Goal: Information Seeking & Learning: Learn about a topic

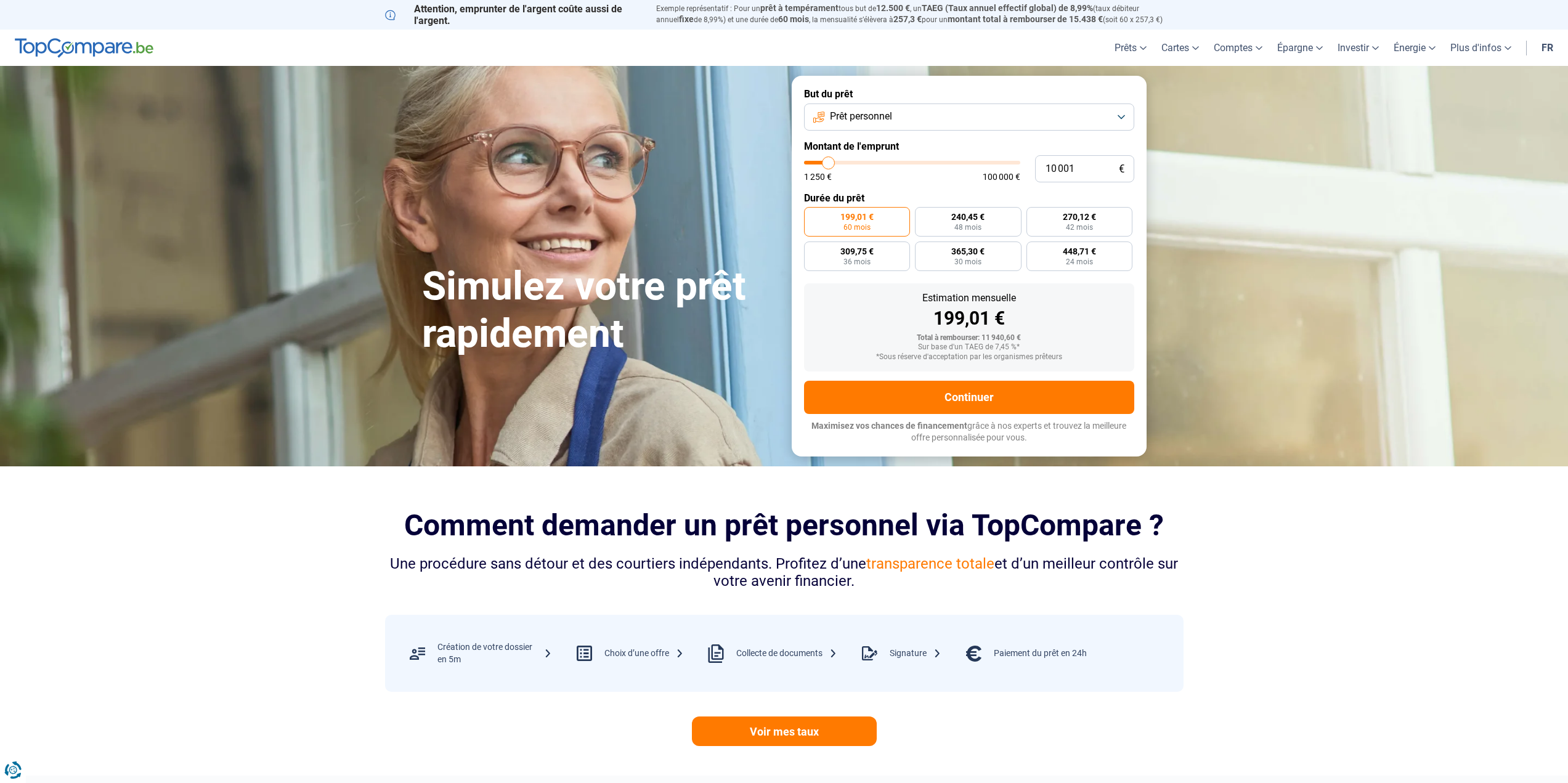
type input "10 250"
type input "10250"
type input "11 000"
type input "11000"
type input "11 250"
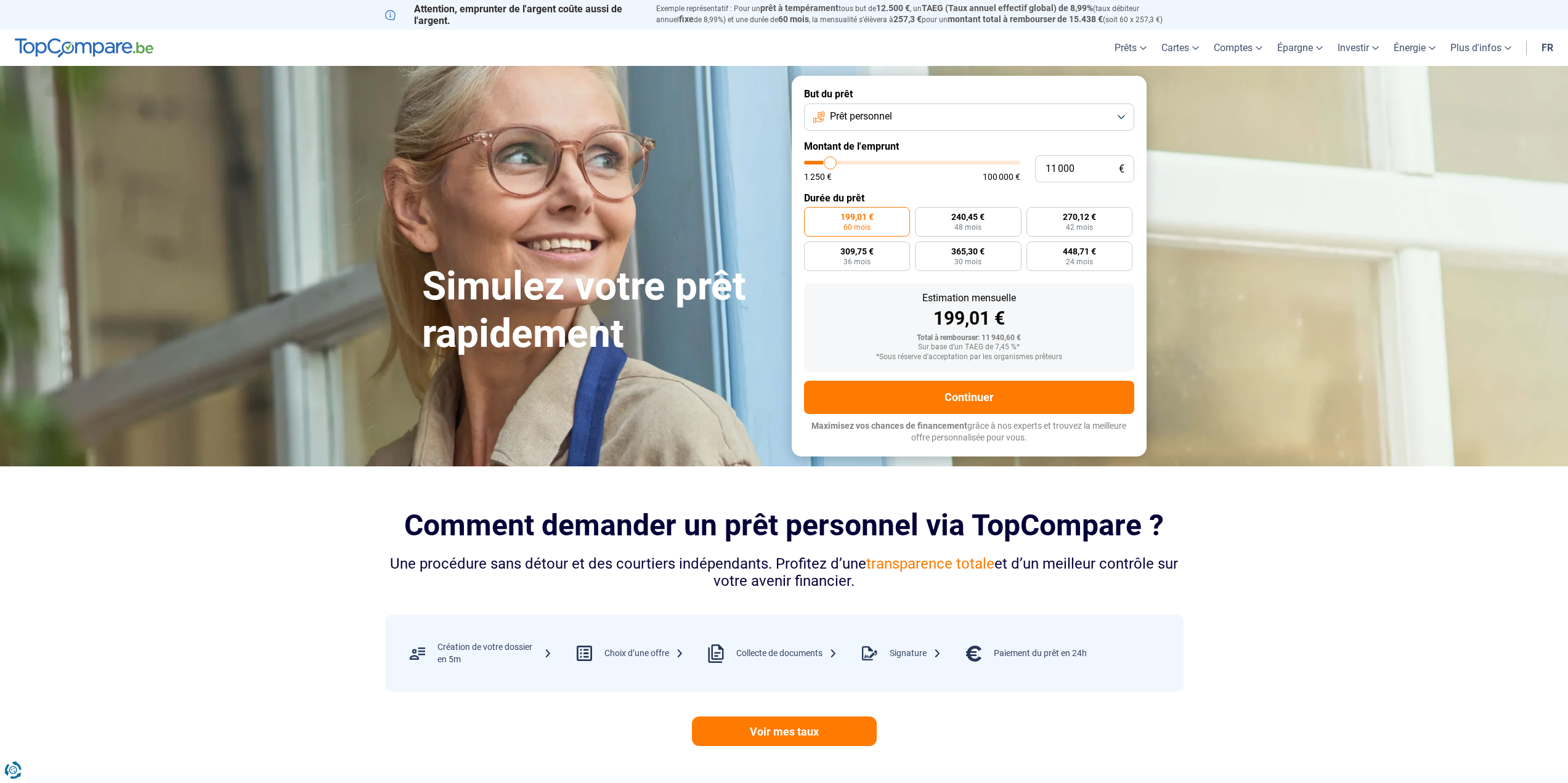
type input "11250"
type input "11 500"
type input "11500"
type input "11 750"
type input "11750"
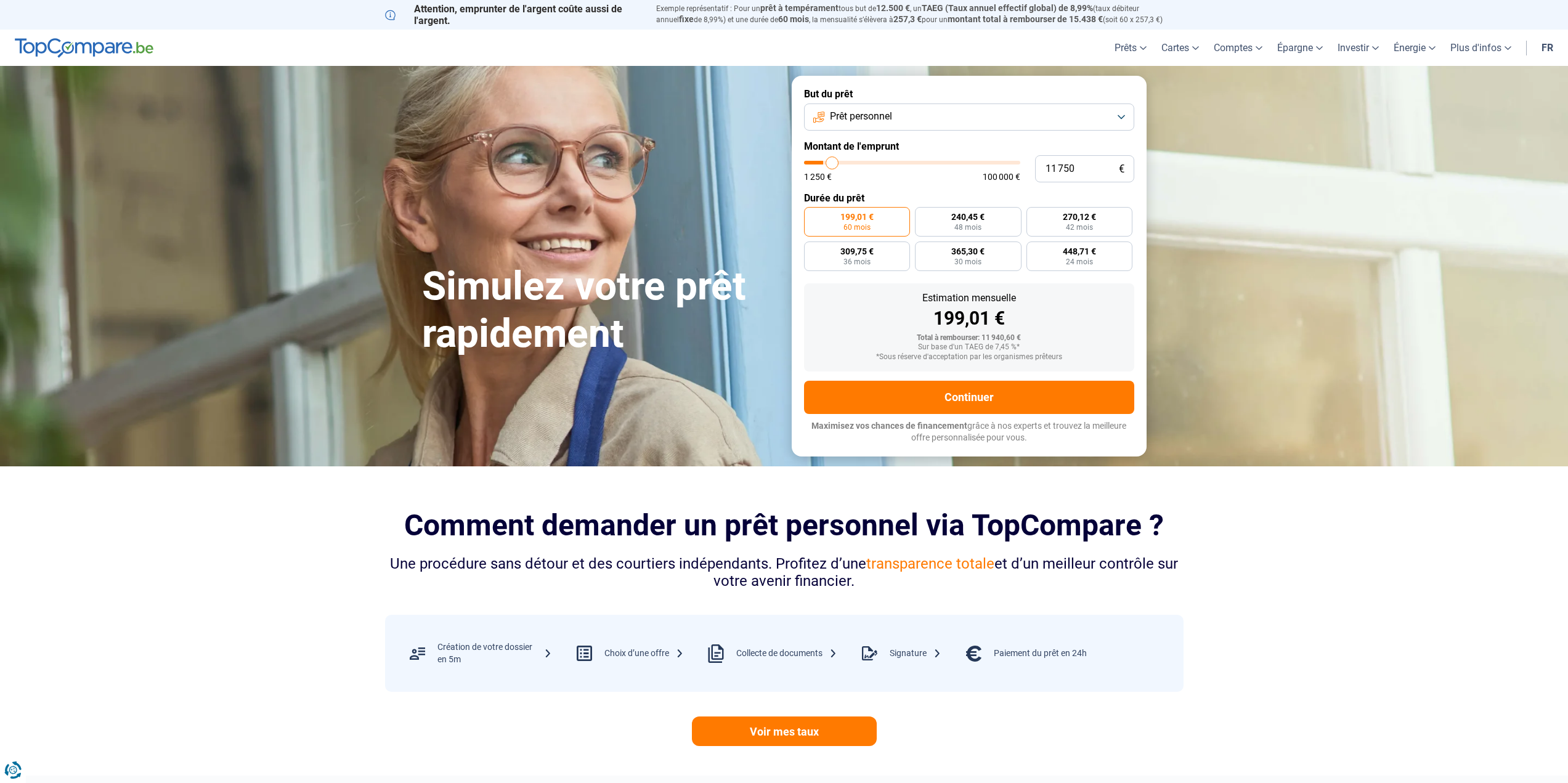
type input "12 500"
type input "12500"
type input "13 000"
type input "13000"
type input "14 250"
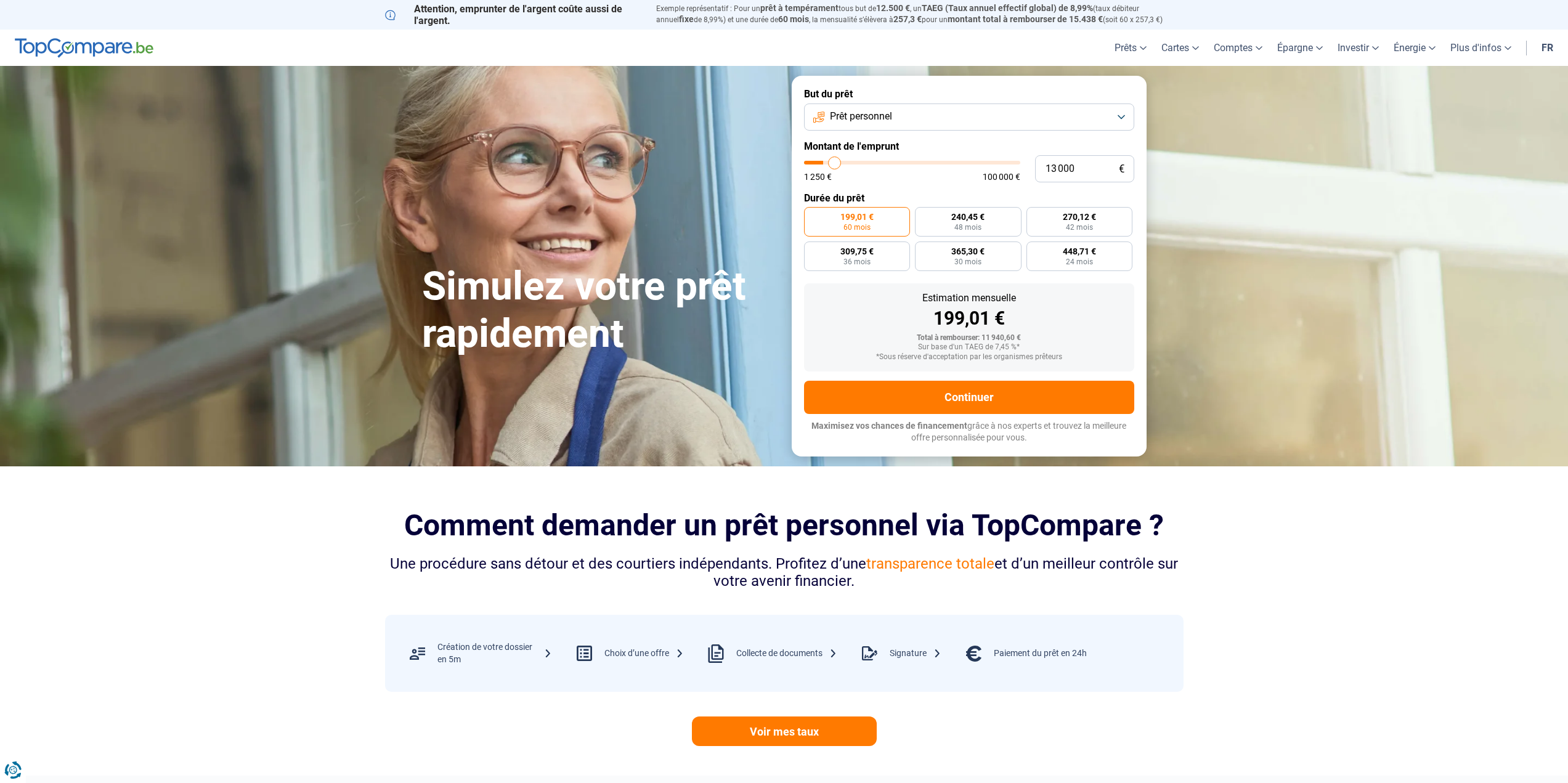
type input "14250"
type input "15 500"
type input "15500"
type input "17 250"
type input "17250"
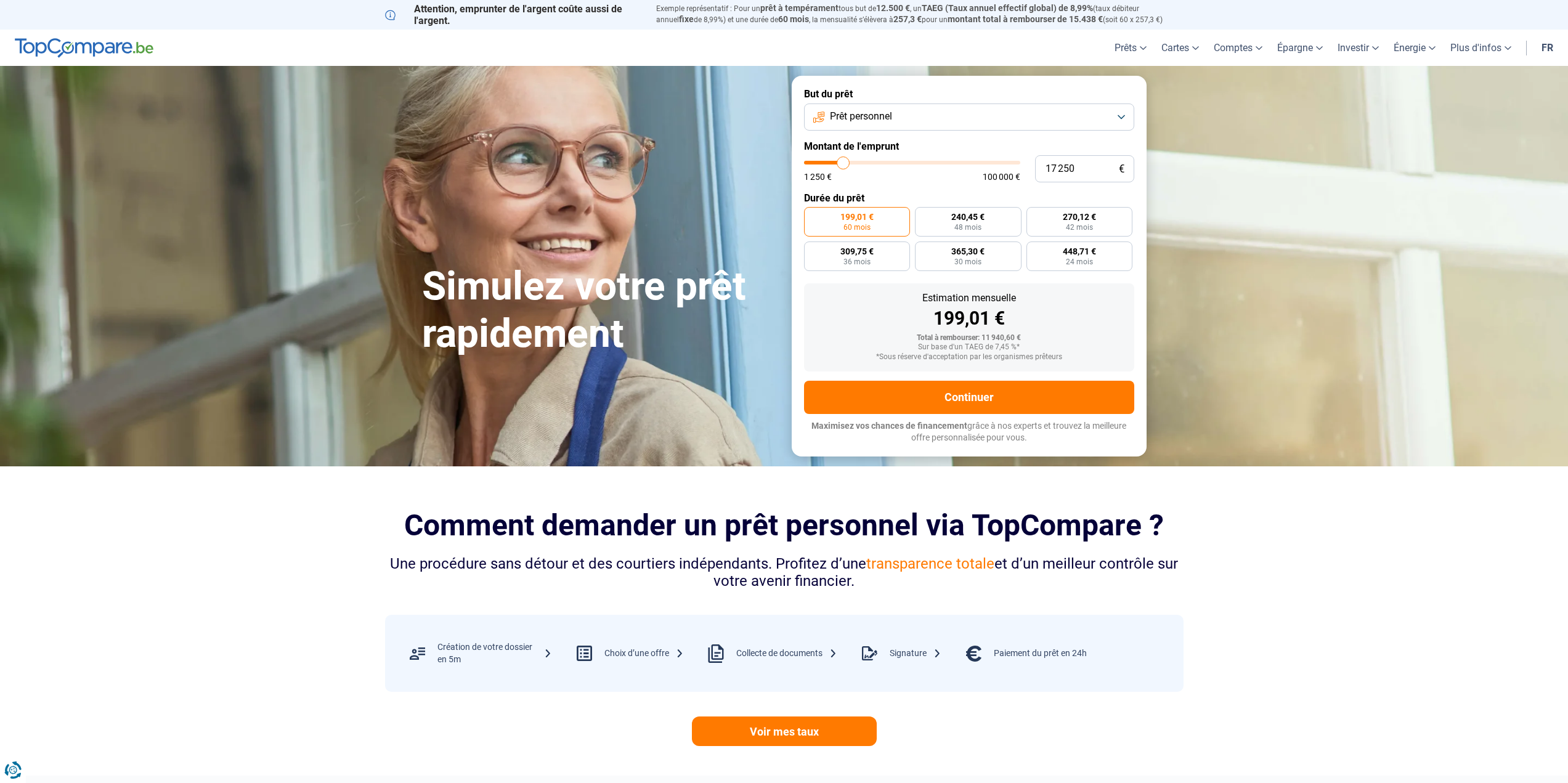
type input "18 750"
type input "18750"
type input "20 250"
type input "20250"
type input "21 750"
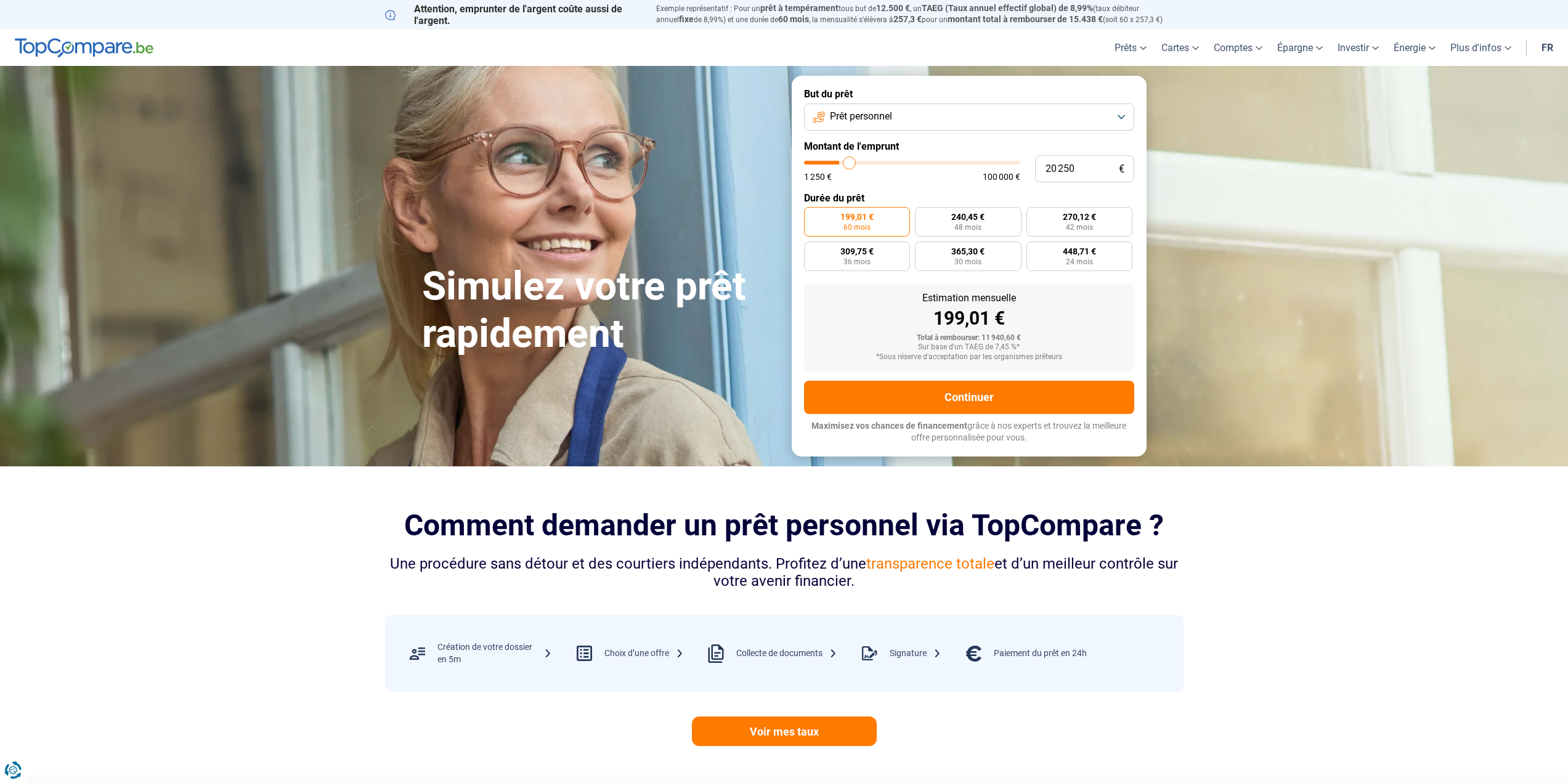
type input "21750"
type input "23 750"
type input "23750"
type input "25 250"
type input "25250"
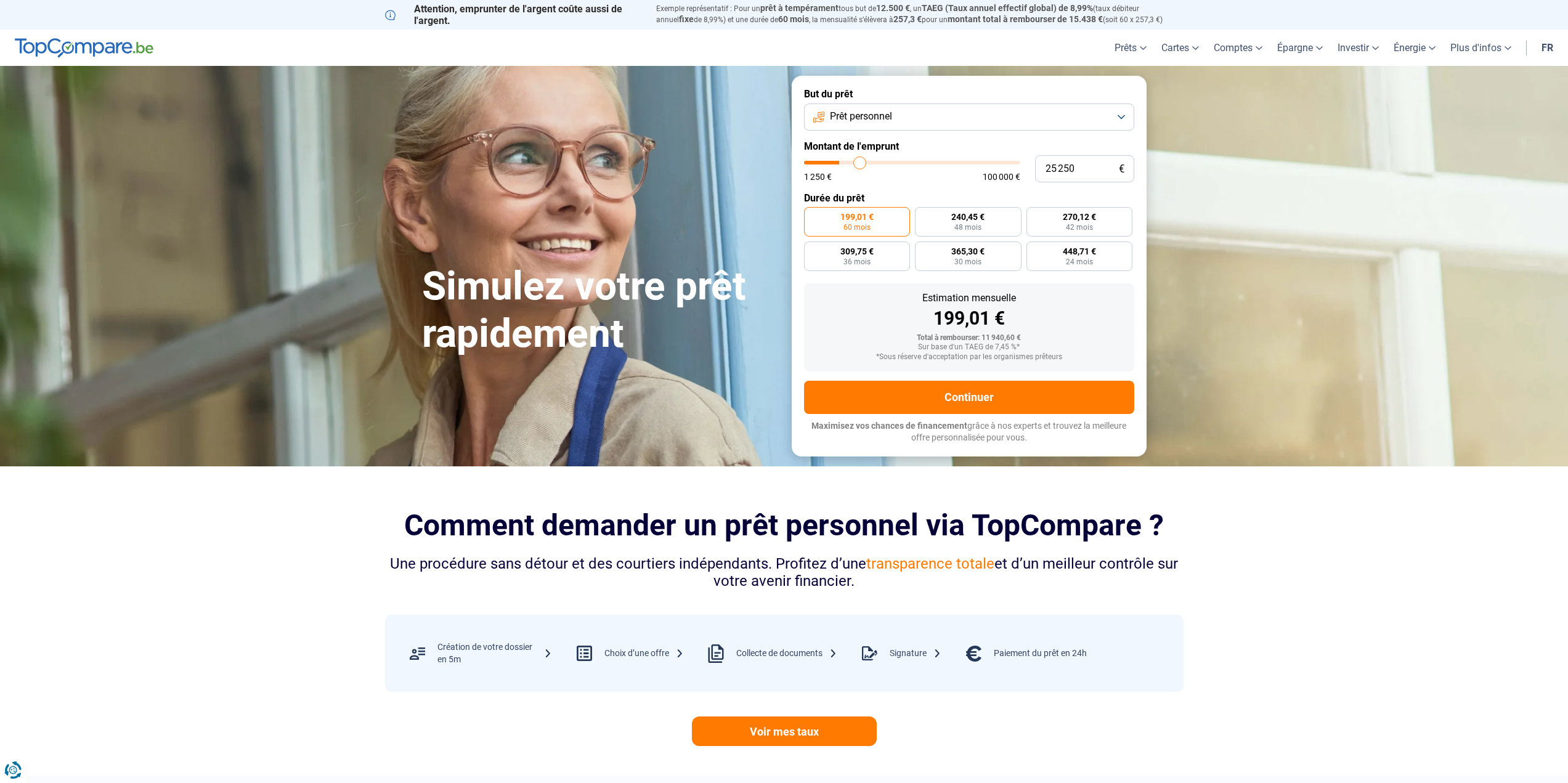
type input "27 500"
type input "27500"
type input "29 500"
type input "29500"
type input "32 250"
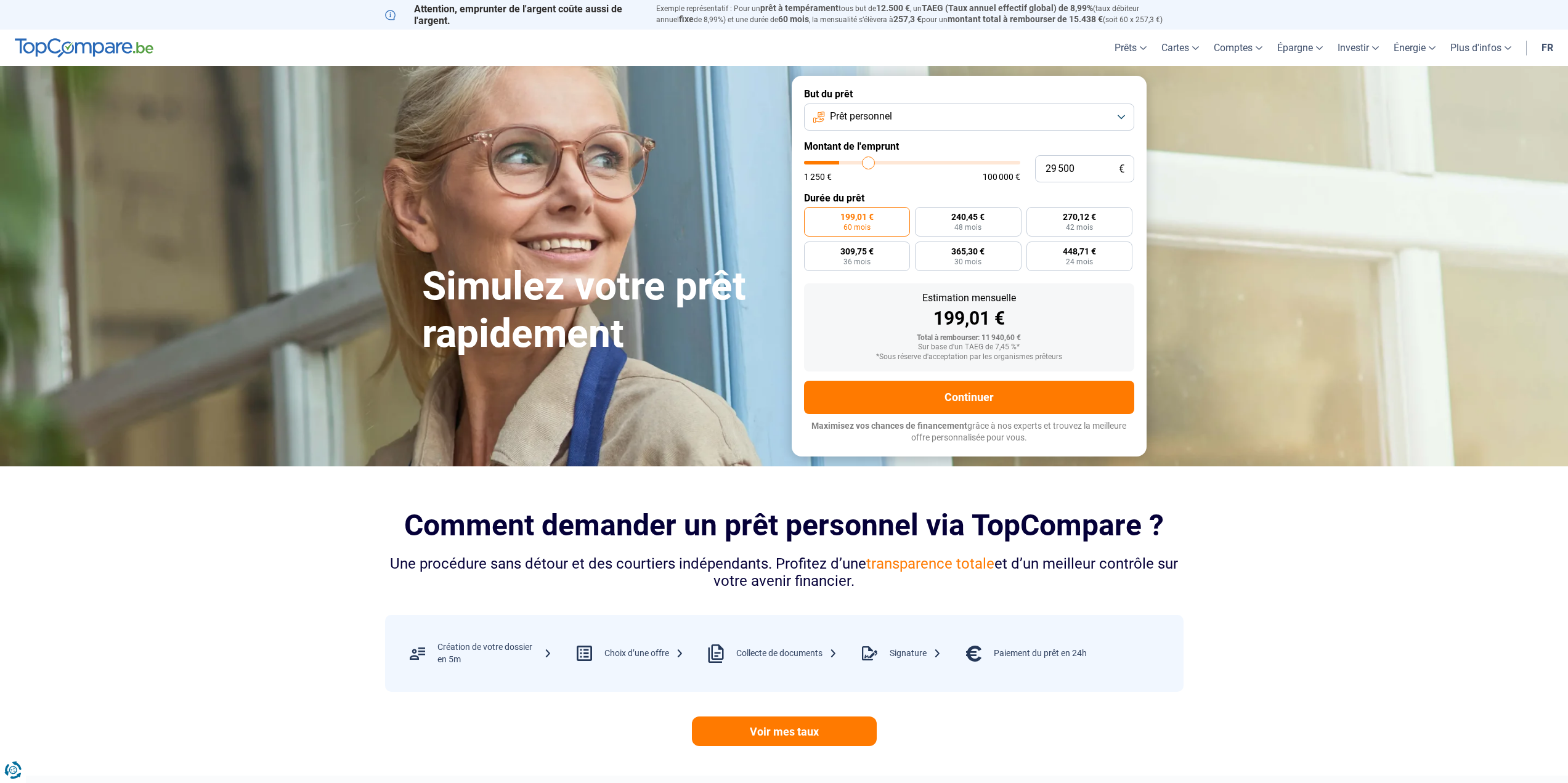
type input "32250"
type input "35 500"
type input "35500"
type input "38 750"
type input "38750"
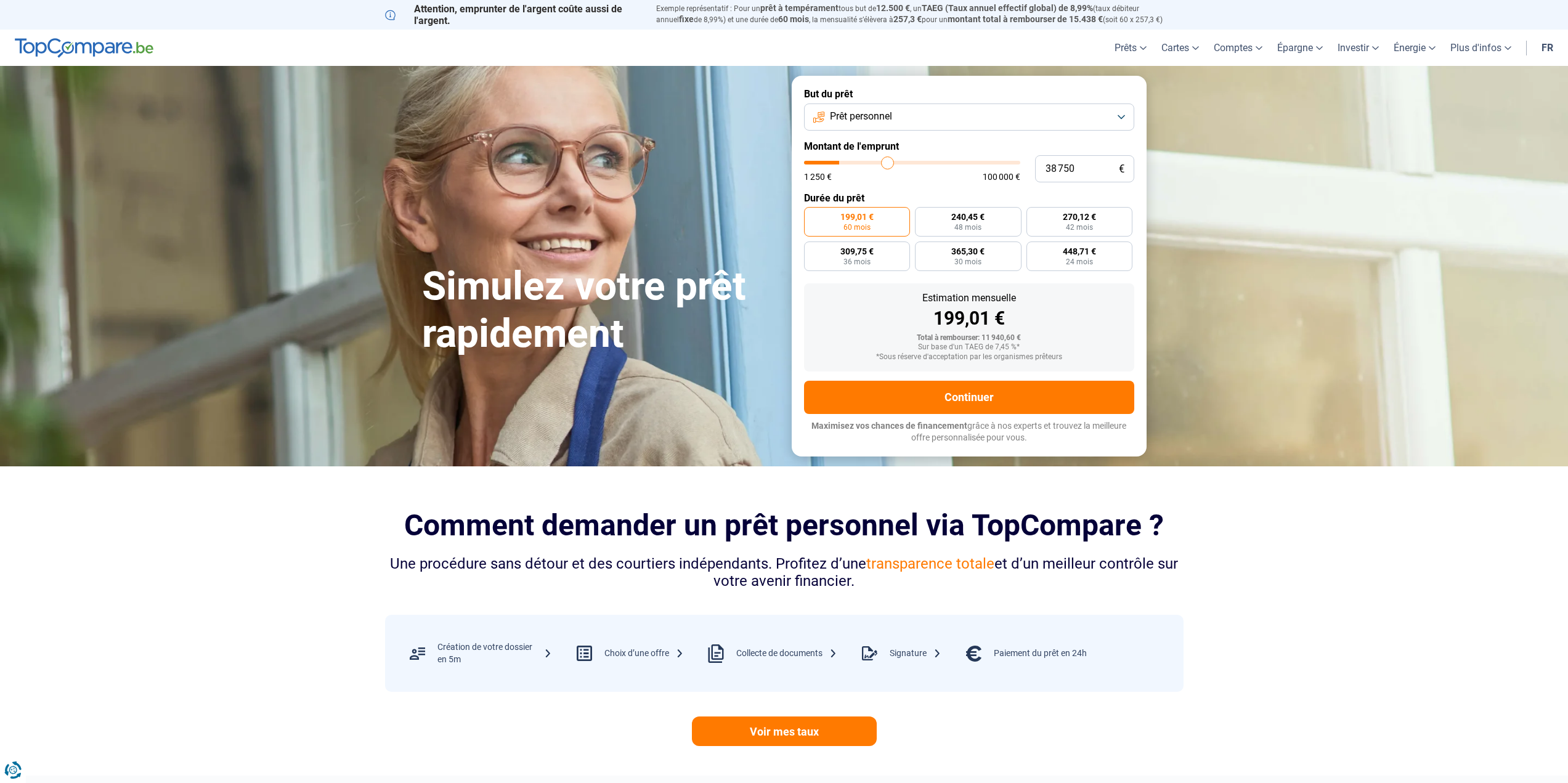
type input "42 250"
type input "42250"
type input "44 500"
type input "44500"
type input "47 000"
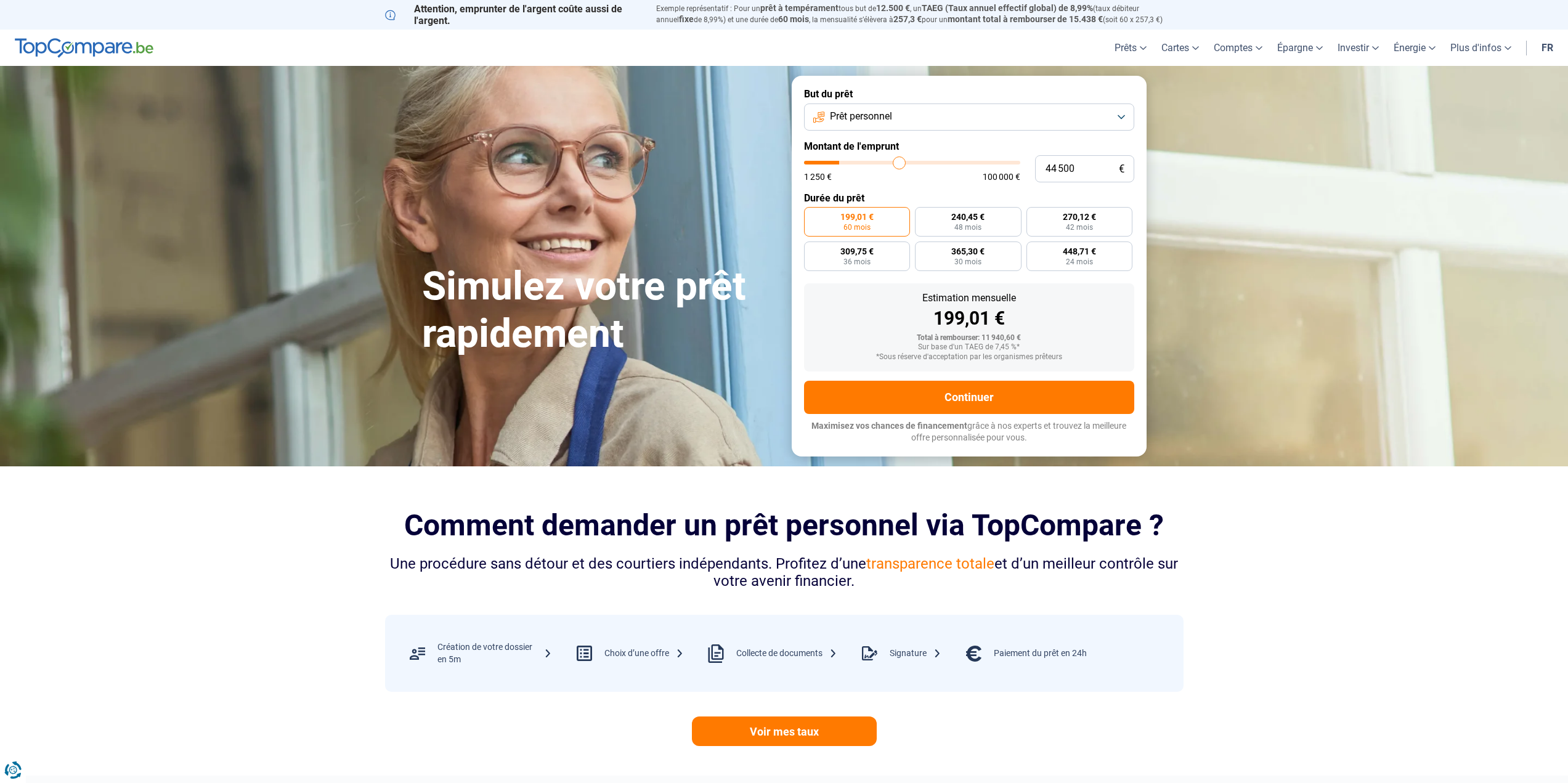
type input "47000"
type input "49 000"
type input "49000"
type input "51 000"
type input "51000"
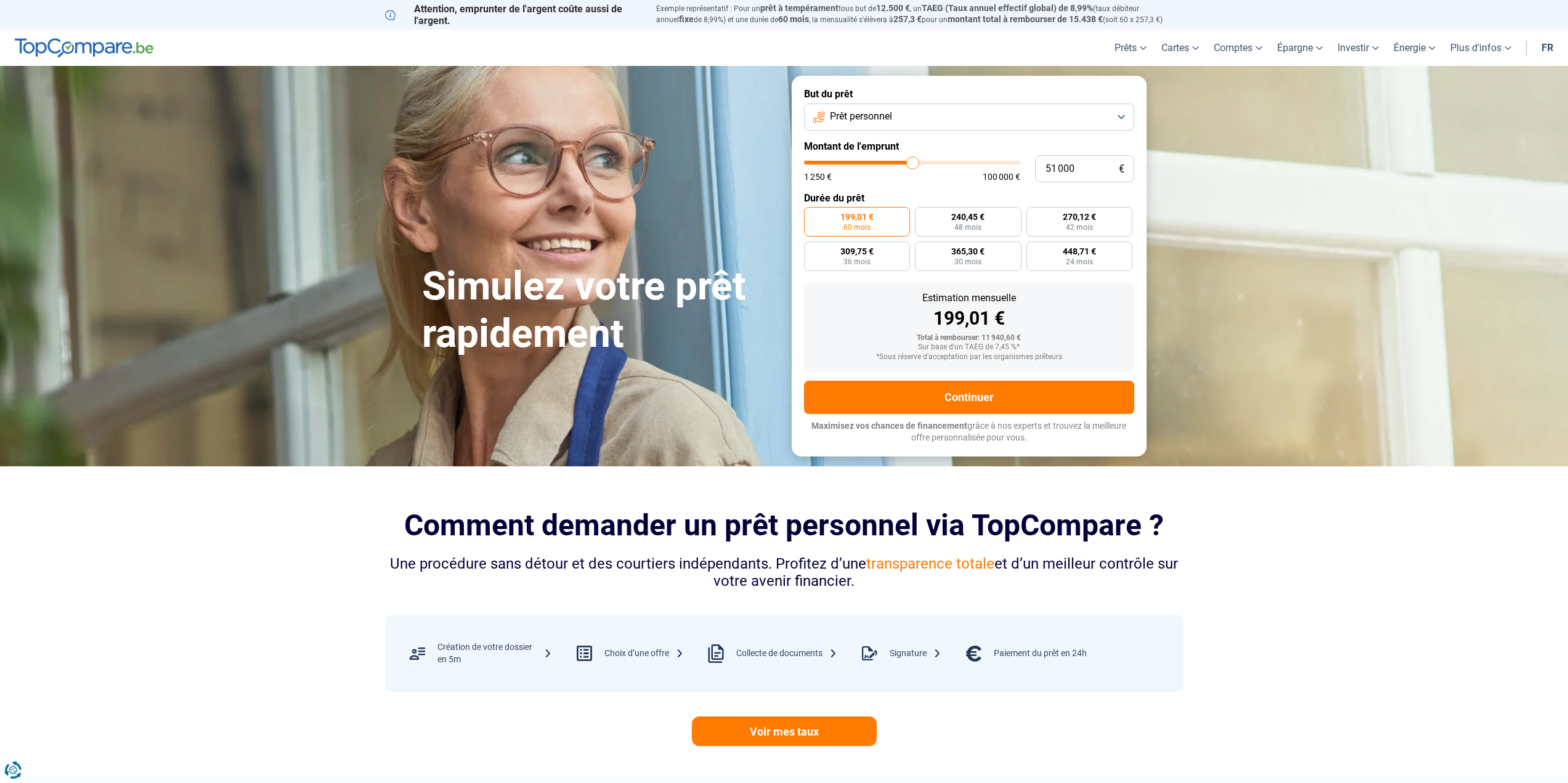
type input "53 000"
type input "53000"
type input "54 500"
type input "54500"
type input "56 000"
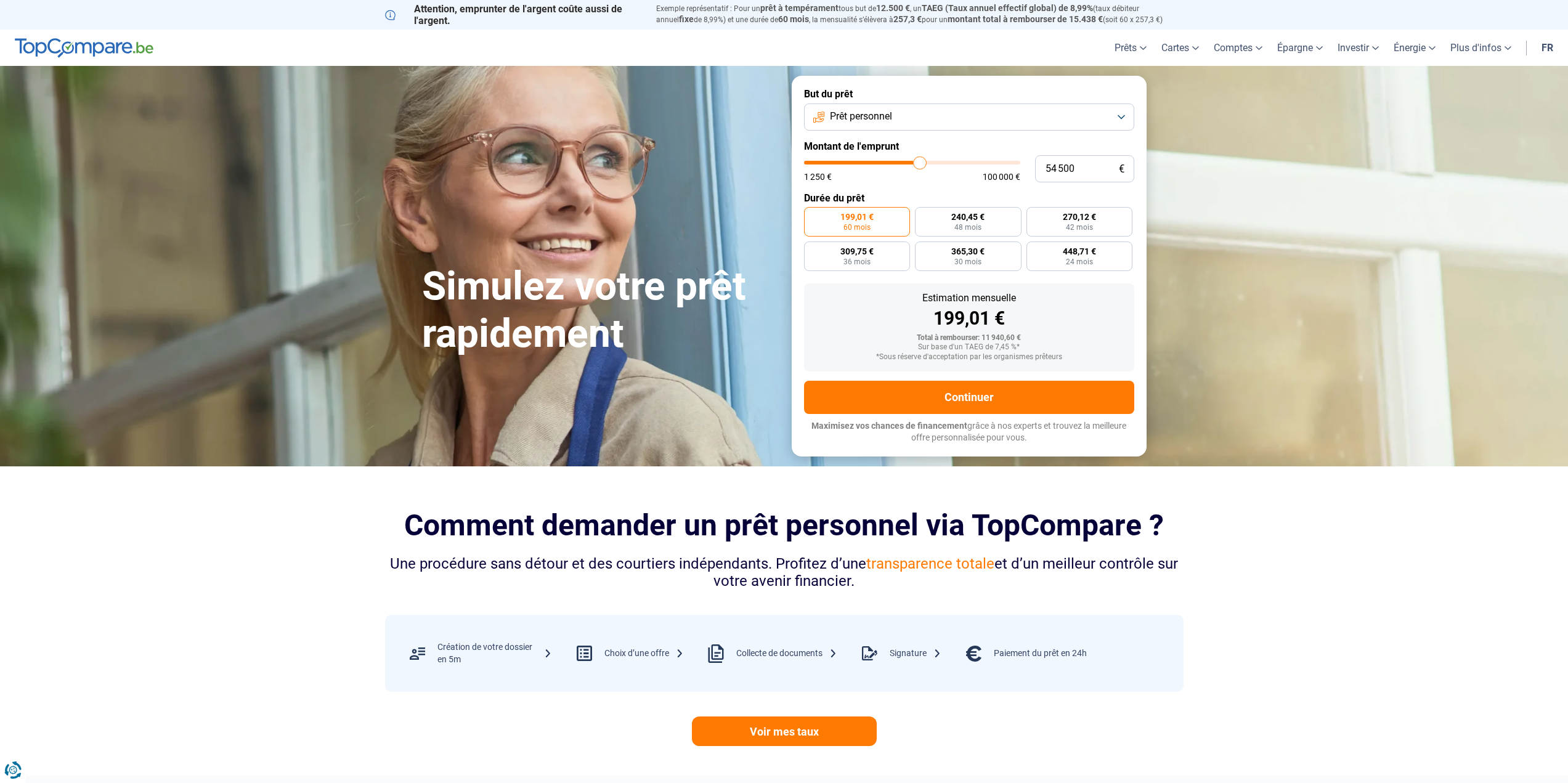
type input "56000"
type input "57 250"
type input "57250"
type input "57 750"
type input "57750"
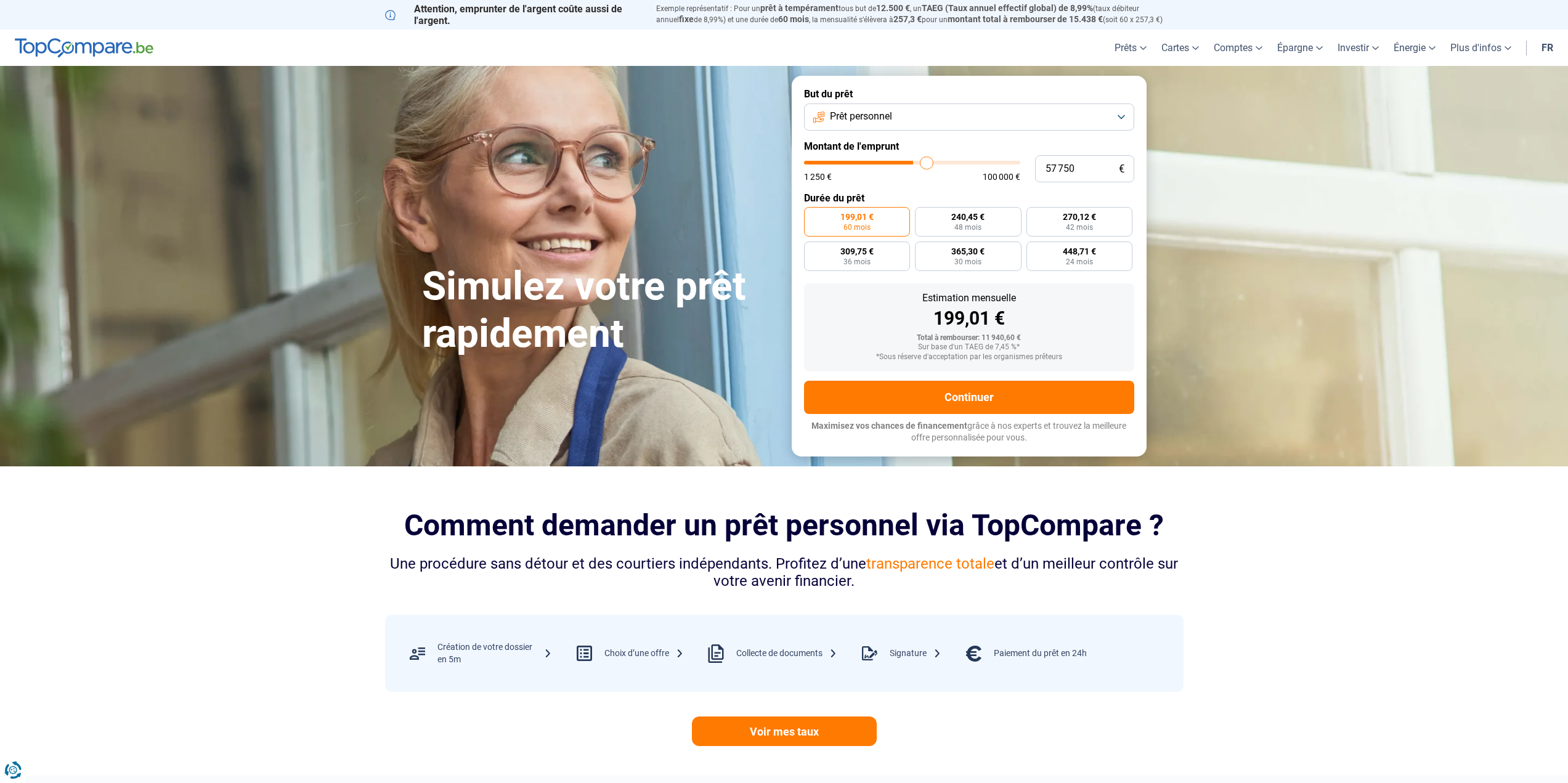
type input "58 000"
type input "58000"
type input "58 500"
type input "58500"
type input "58 750"
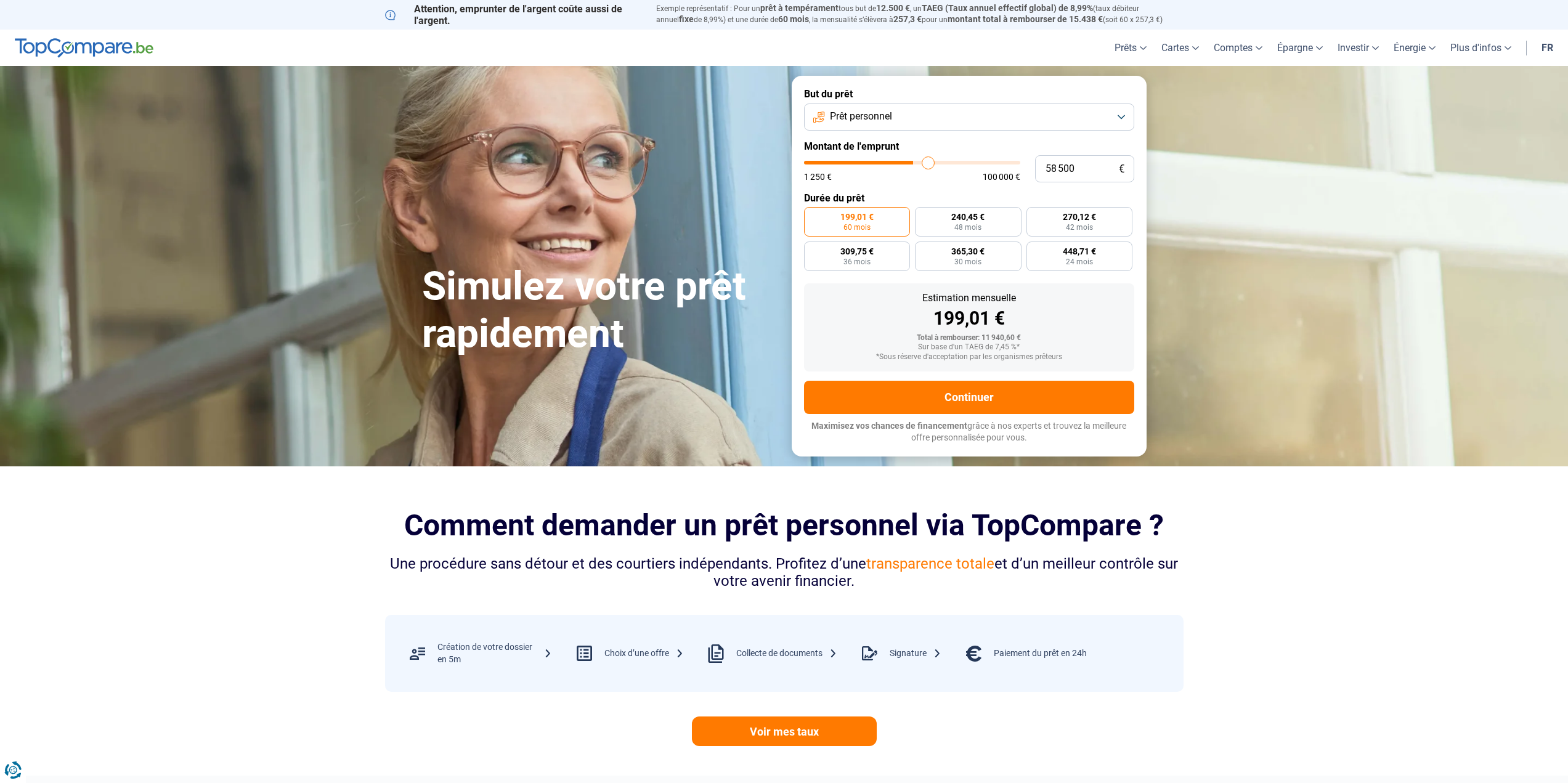
type input "58750"
type input "59 000"
type input "59000"
type input "59 250"
type input "59250"
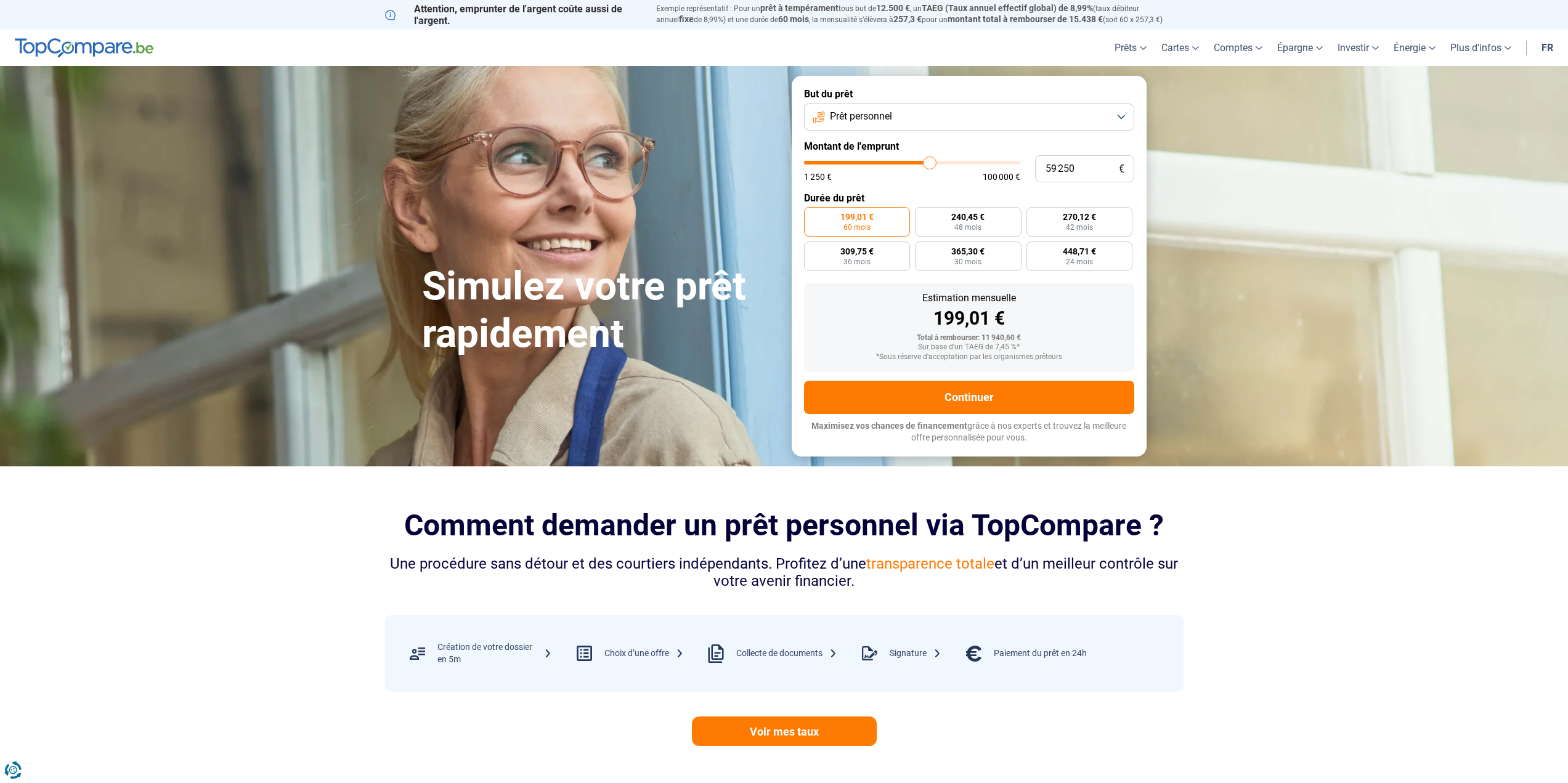
type input "59 000"
type input "59000"
type input "58 750"
type input "58750"
type input "58 500"
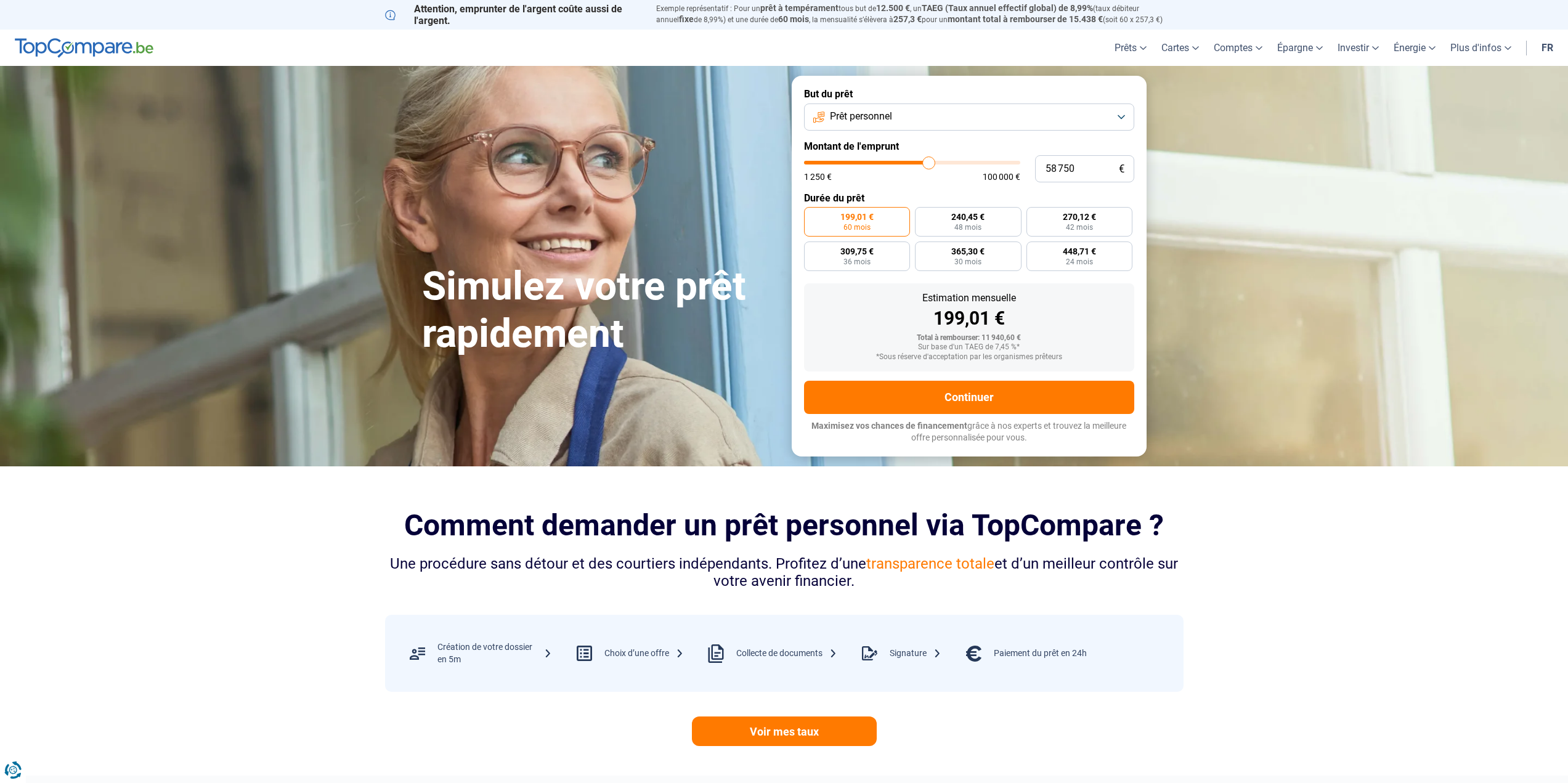
type input "58500"
type input "58 000"
type input "58000"
type input "57 500"
type input "57500"
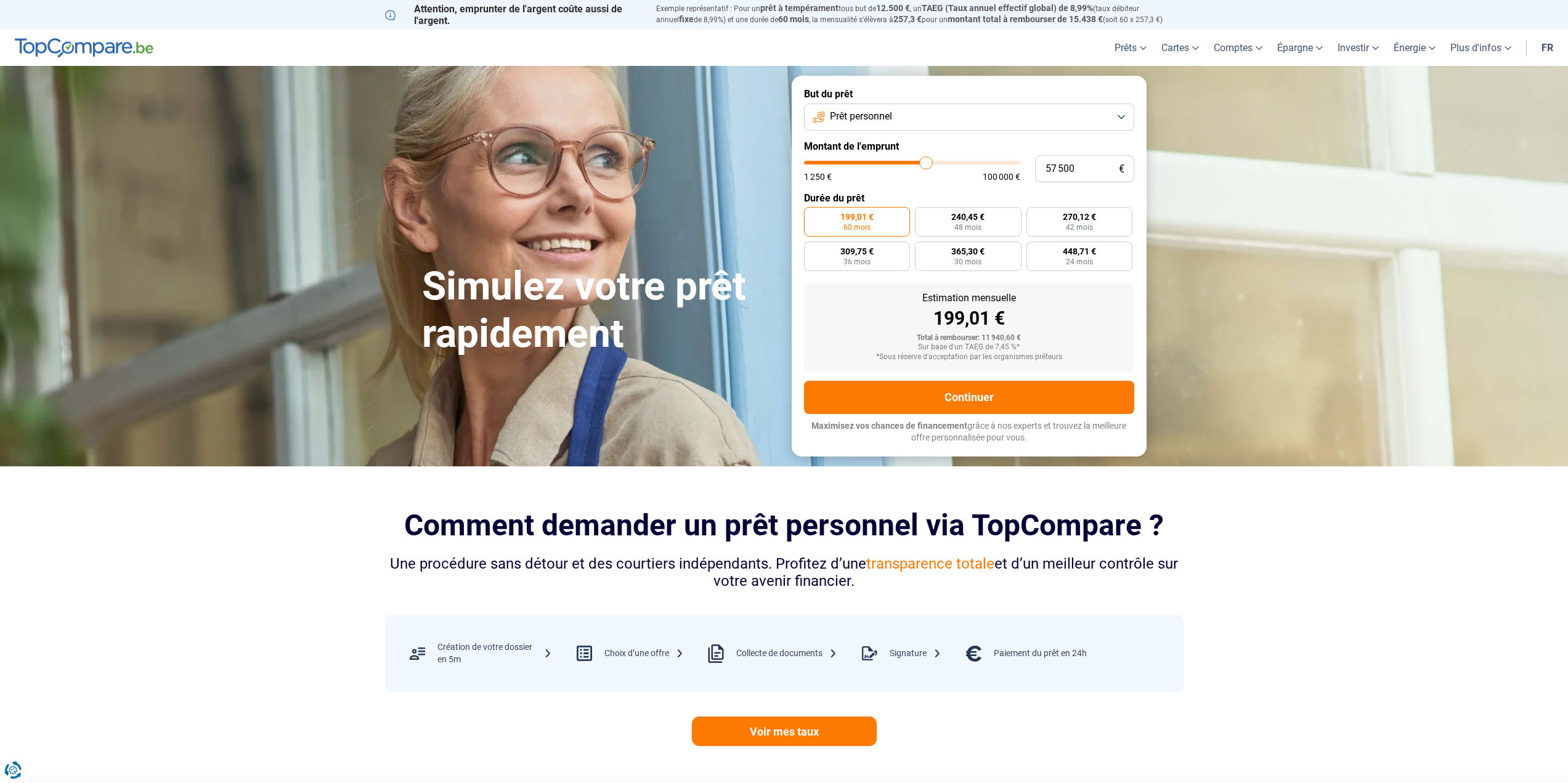
type input "57 250"
type input "57250"
type input "57 000"
type input "57000"
type input "56 500"
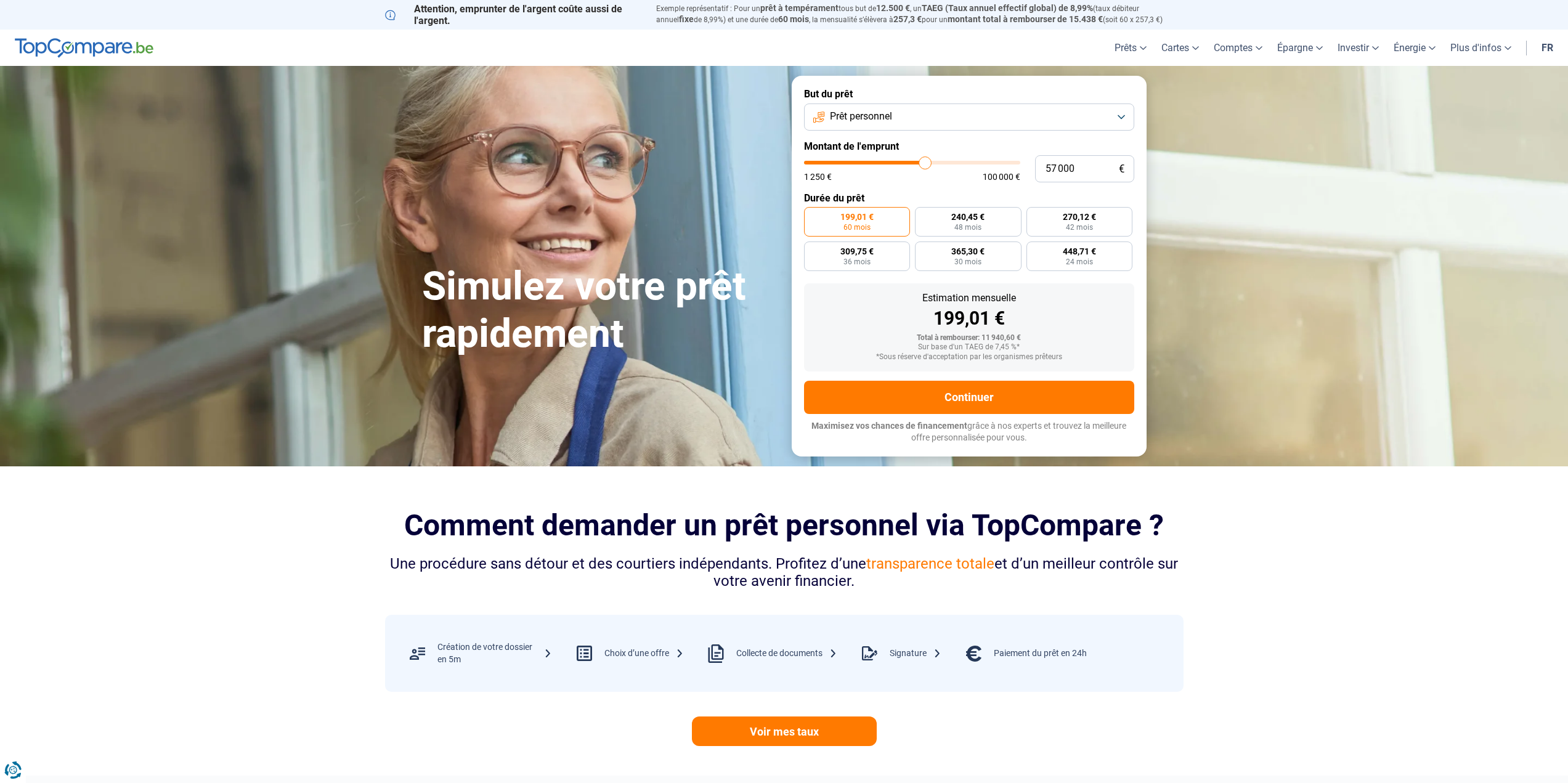
type input "56500"
type input "56 250"
type input "56250"
type input "56 000"
type input "56000"
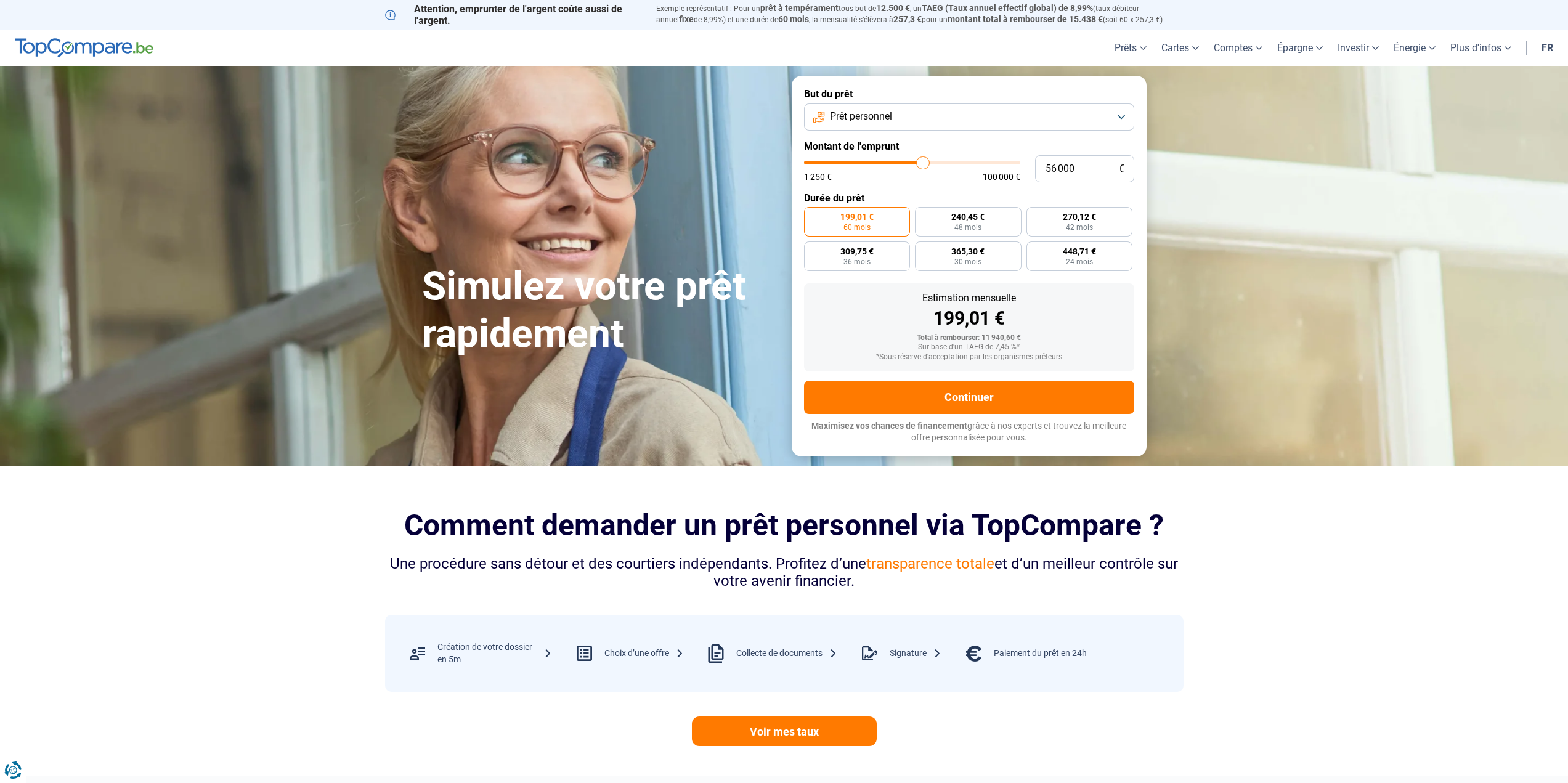
type input "55 750"
type input "55750"
type input "55 500"
type input "55500"
type input "55 000"
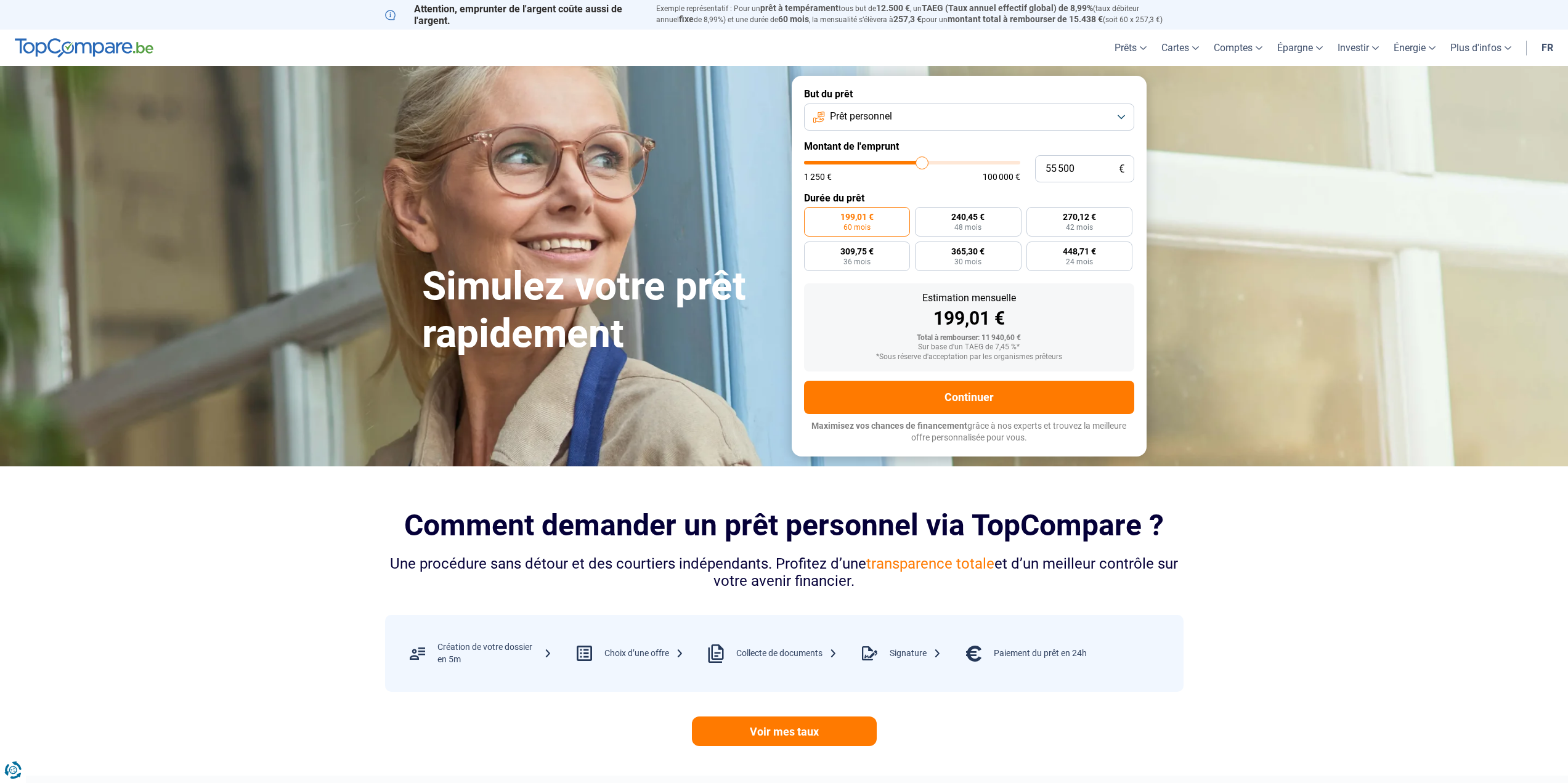
type input "55000"
type input "54 750"
type input "54750"
type input "55 000"
type input "55000"
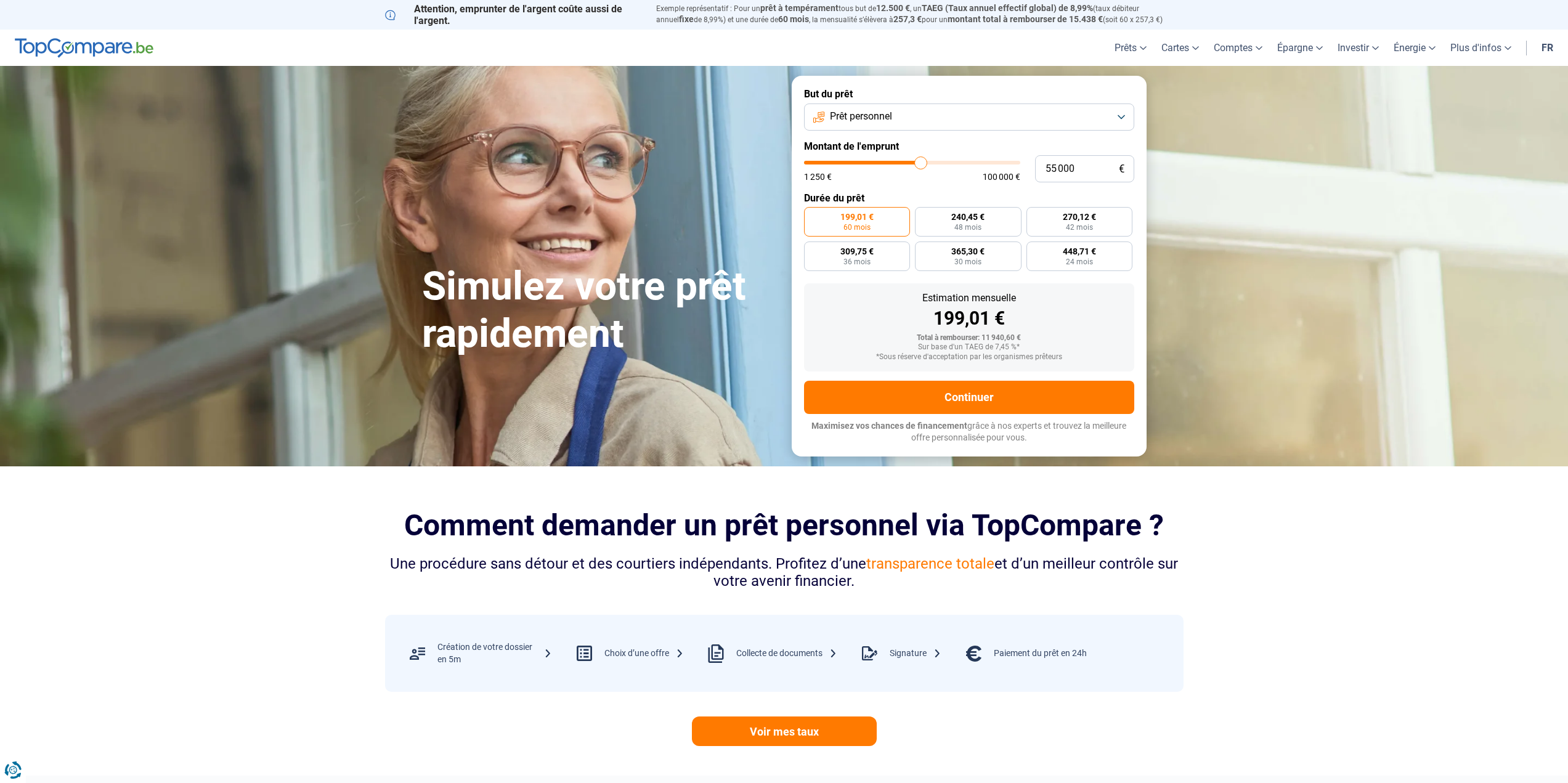
type input "55 500"
drag, startPoint x: 828, startPoint y: 162, endPoint x: 921, endPoint y: 166, distance: 93.1
type input "55500"
click at [921, 164] on input "range" at bounding box center [912, 163] width 216 height 4
radio input "false"
